Goal: Information Seeking & Learning: Learn about a topic

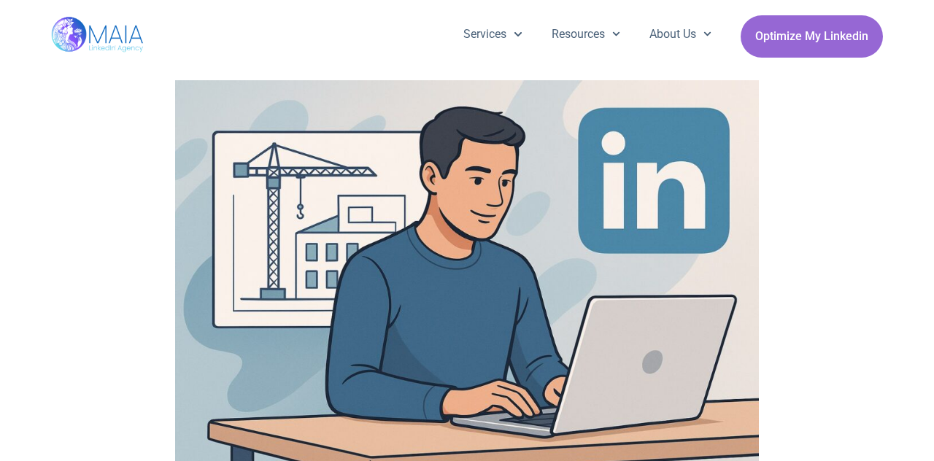
scroll to position [838, 0]
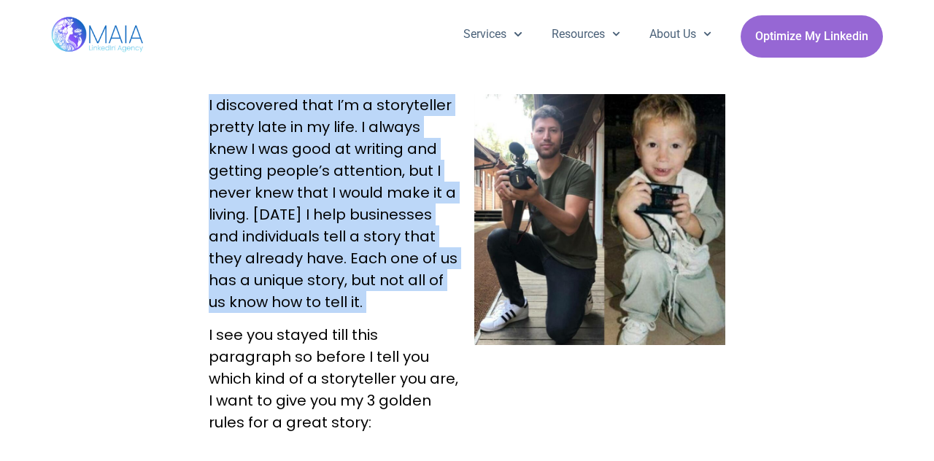
click at [304, 151] on p "I discovered that I’m a storyteller pretty late in my life. I always knew I was…" at bounding box center [334, 203] width 251 height 219
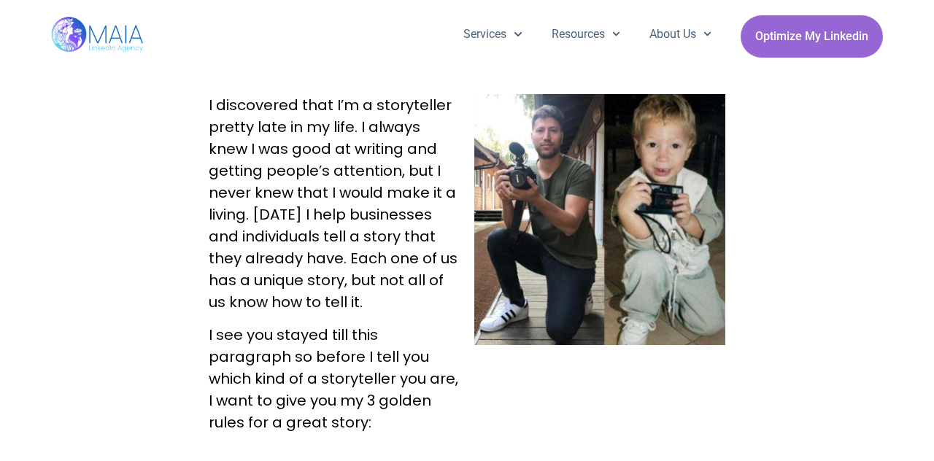
click at [304, 206] on p "I discovered that I’m a storyteller pretty late in my life. I always knew I was…" at bounding box center [334, 203] width 251 height 219
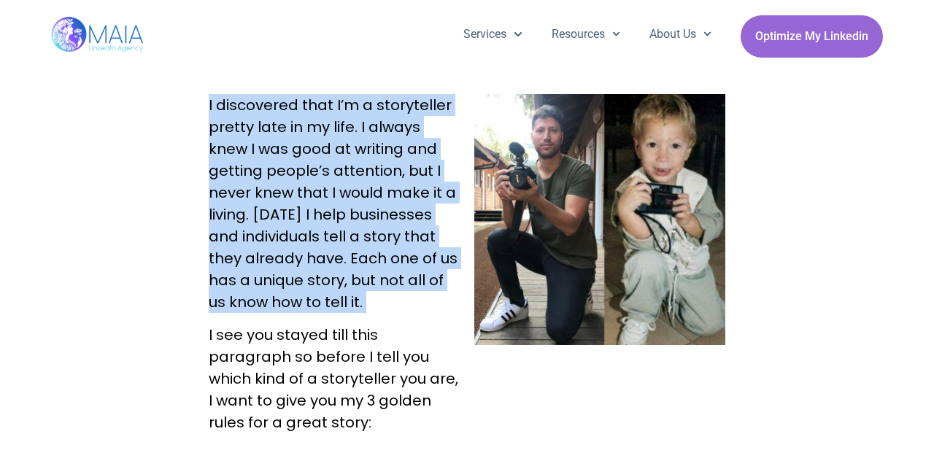
click at [304, 206] on p "I discovered that I’m a storyteller pretty late in my life. I always knew I was…" at bounding box center [334, 203] width 251 height 219
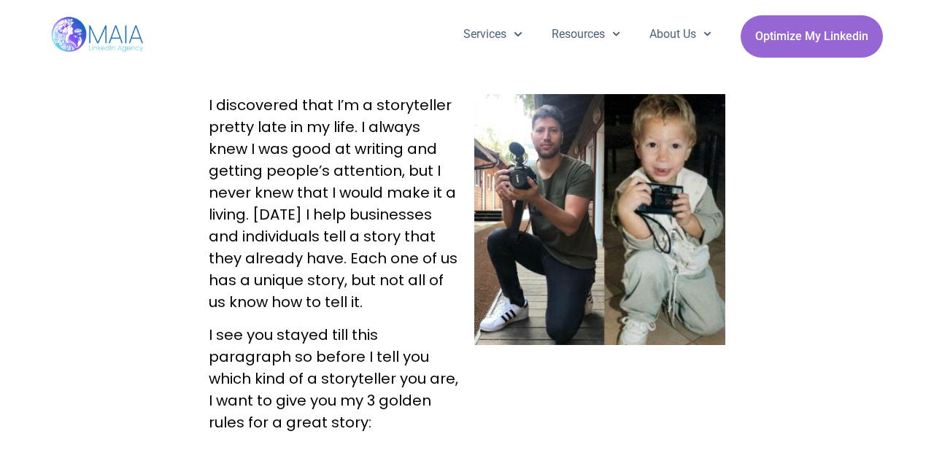
click at [306, 264] on p "I discovered that I’m a storyteller pretty late in my life. I always knew I was…" at bounding box center [334, 203] width 251 height 219
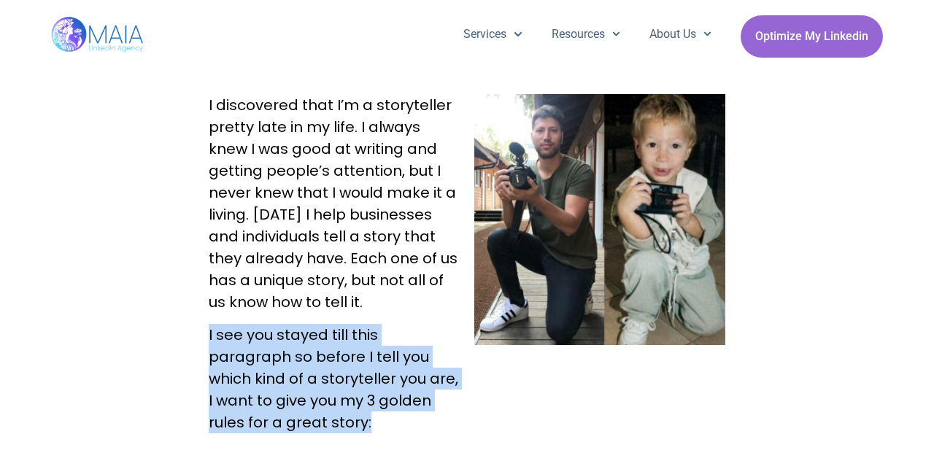
drag, startPoint x: 177, startPoint y: 325, endPoint x: 422, endPoint y: 418, distance: 262.0
click at [422, 418] on p "I see you stayed till this paragraph so before I tell you which kind of a story…" at bounding box center [334, 378] width 251 height 109
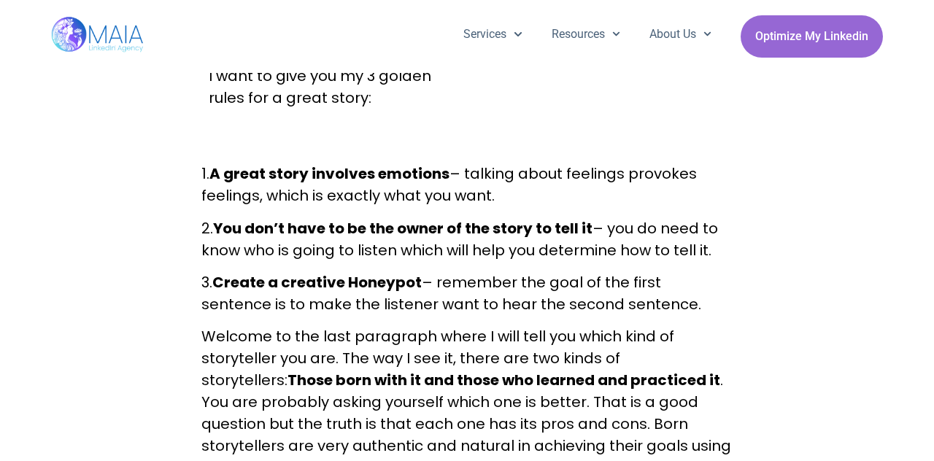
scroll to position [1176, 0]
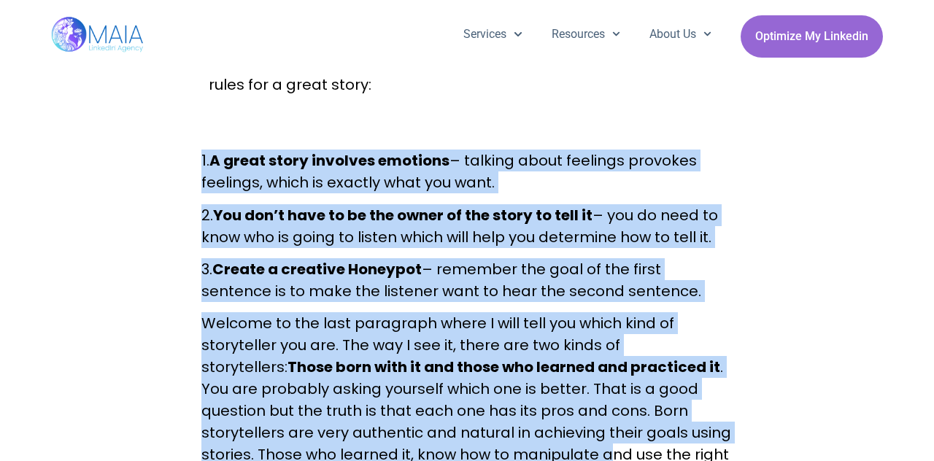
drag, startPoint x: 194, startPoint y: 150, endPoint x: 465, endPoint y: 449, distance: 403.8
click at [465, 449] on div "Types Of Storytellers You are probably here to find out which kind of storytell…" at bounding box center [467, 402] width 546 height 1962
click at [465, 449] on p "Welcome to the last paragraph where I will tell you which kind of storyteller y…" at bounding box center [466, 399] width 531 height 175
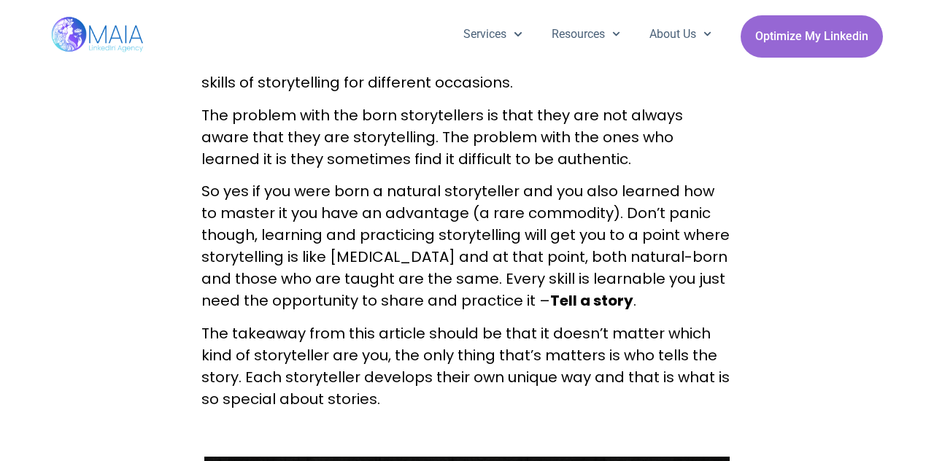
scroll to position [1294, 0]
